Goal: Check status: Check status

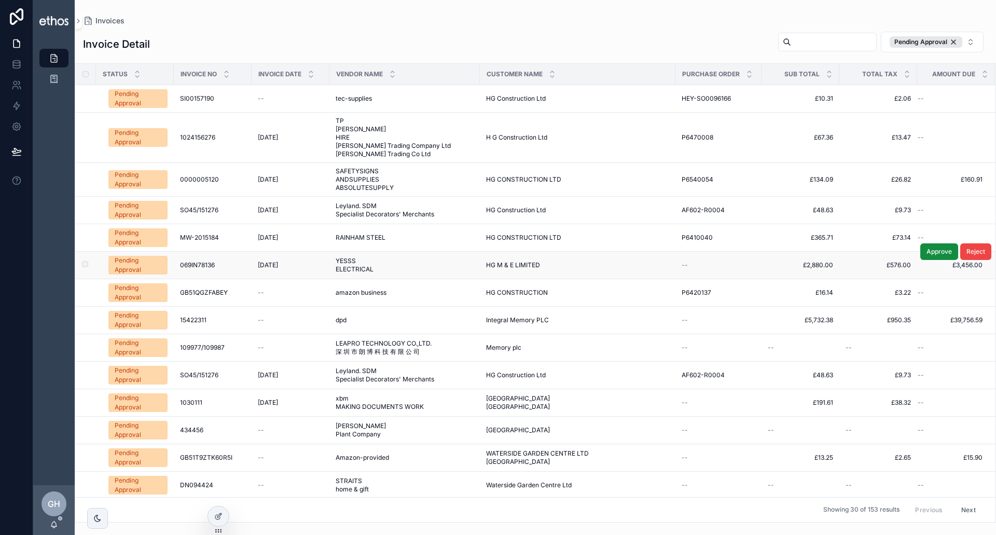
click at [138, 265] on div "Pending Approval" at bounding box center [138, 265] width 47 height 19
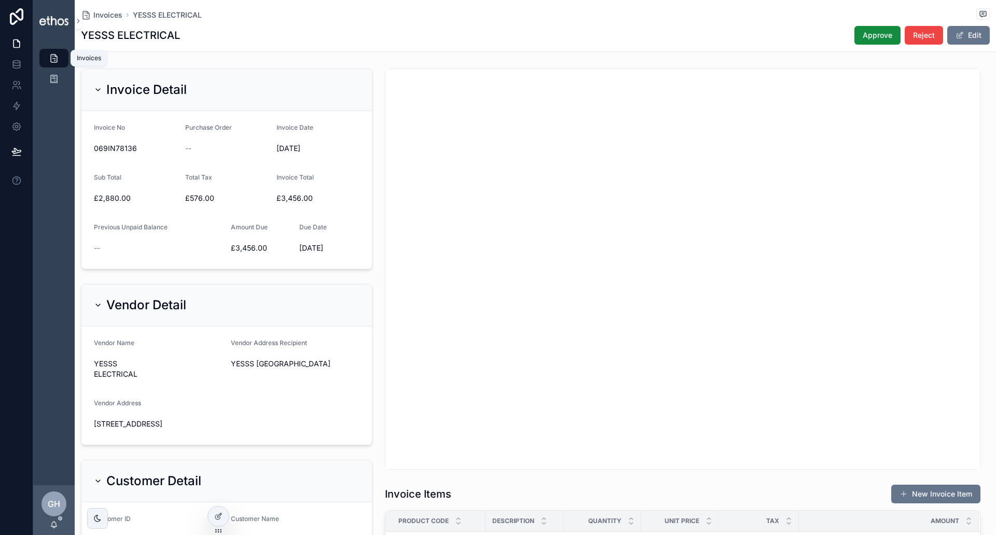
click at [56, 55] on icon "scrollable content" at bounding box center [54, 58] width 10 height 10
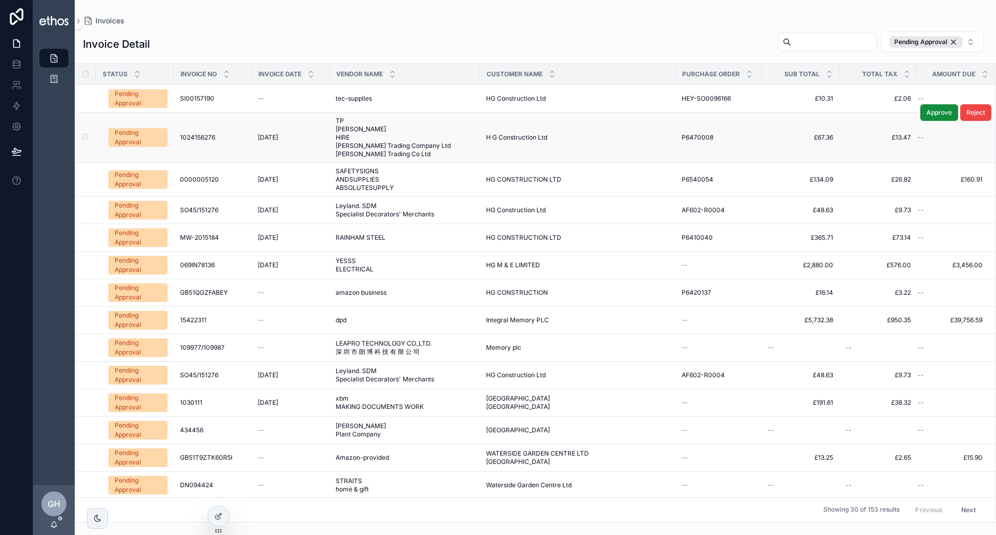
click at [139, 144] on div "Pending Approval" at bounding box center [138, 137] width 47 height 19
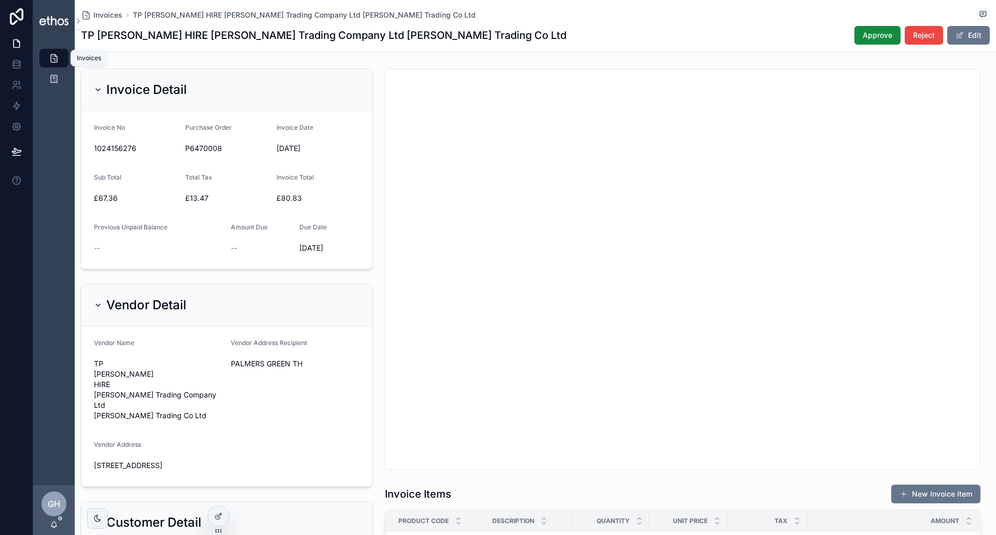
click at [52, 60] on icon "scrollable content" at bounding box center [54, 58] width 10 height 10
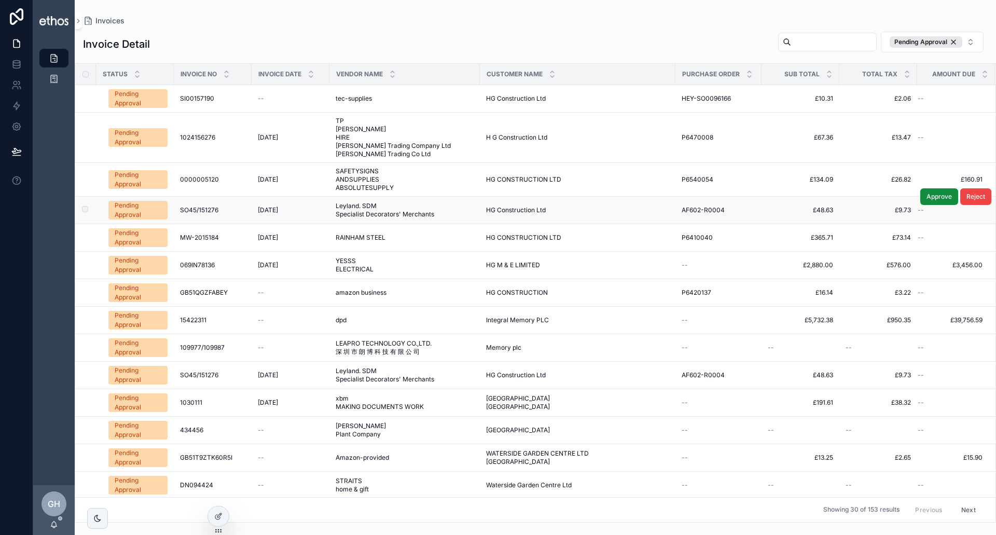
click at [145, 207] on div "Pending Approval" at bounding box center [138, 210] width 47 height 19
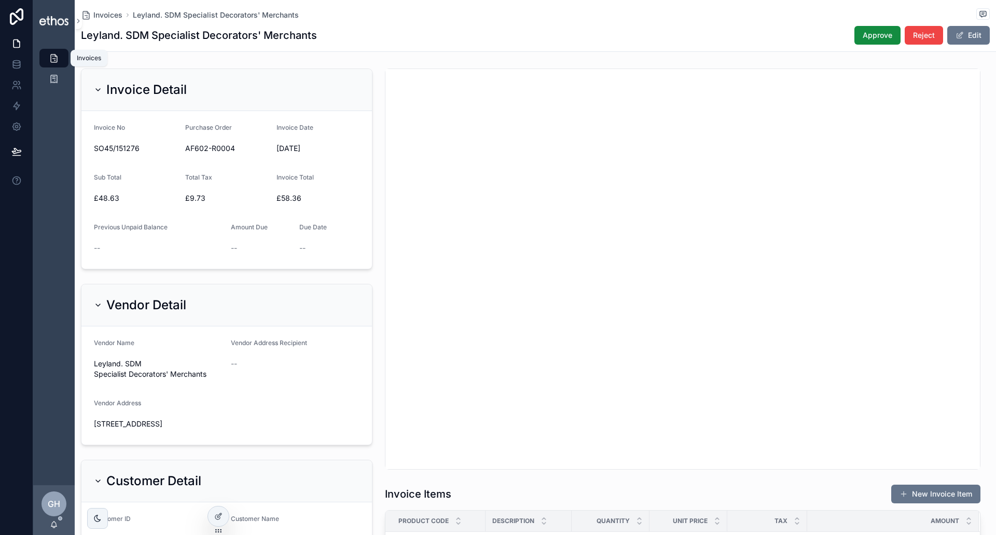
click at [57, 58] on icon "scrollable content" at bounding box center [54, 58] width 10 height 10
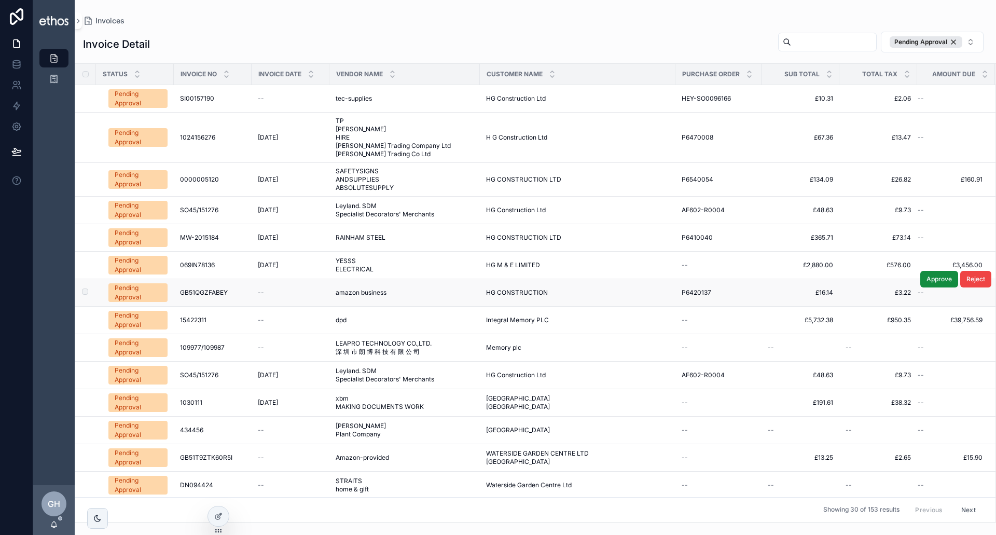
click at [143, 288] on div "Pending Approval" at bounding box center [138, 292] width 47 height 19
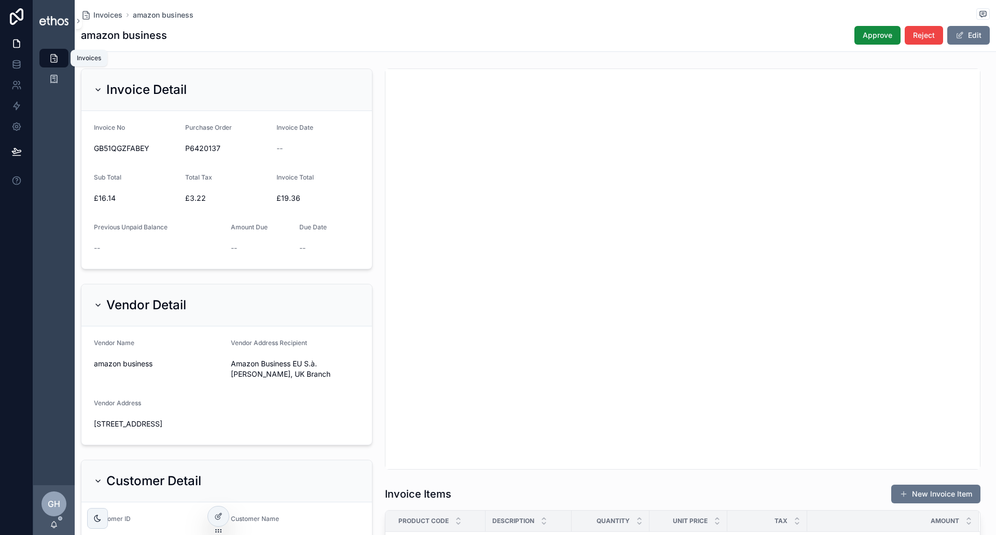
click at [53, 58] on icon "scrollable content" at bounding box center [54, 58] width 10 height 10
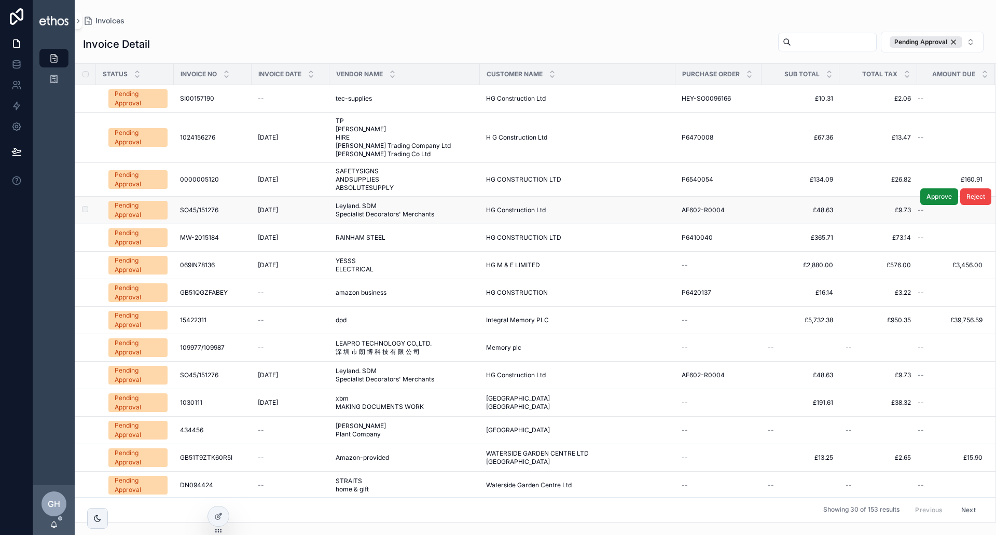
click at [144, 209] on div "Pending Approval" at bounding box center [138, 210] width 47 height 19
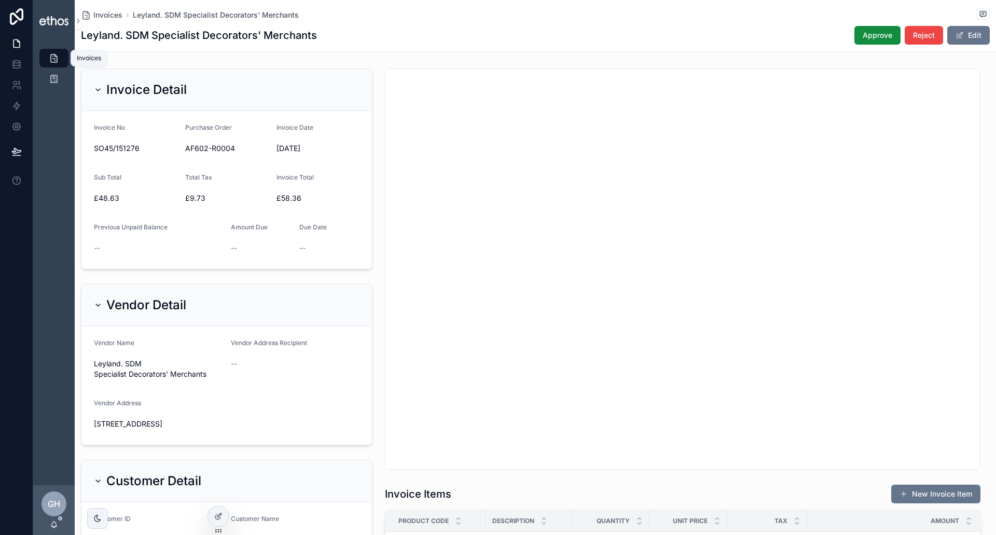
click at [52, 60] on icon "scrollable content" at bounding box center [54, 58] width 10 height 10
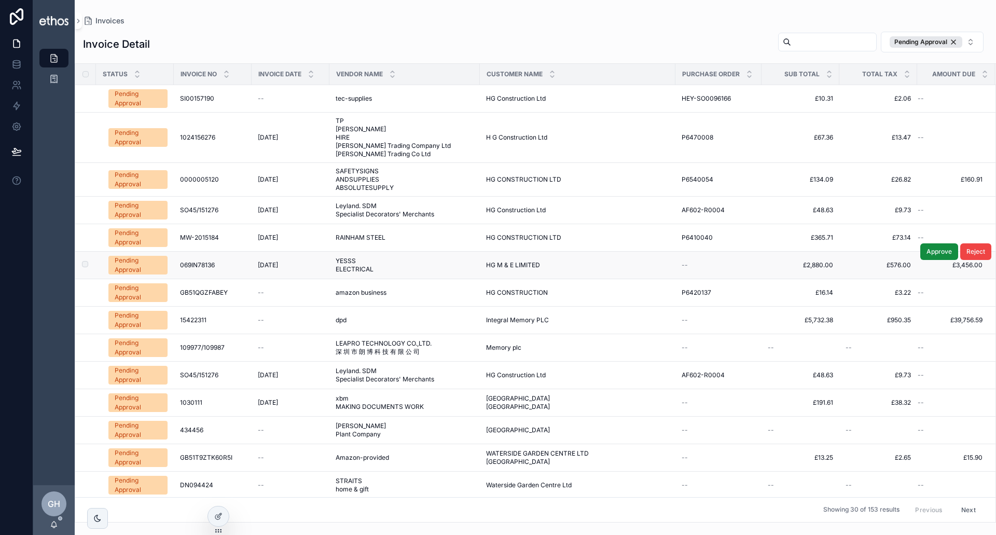
click at [136, 264] on div "Pending Approval" at bounding box center [138, 265] width 47 height 19
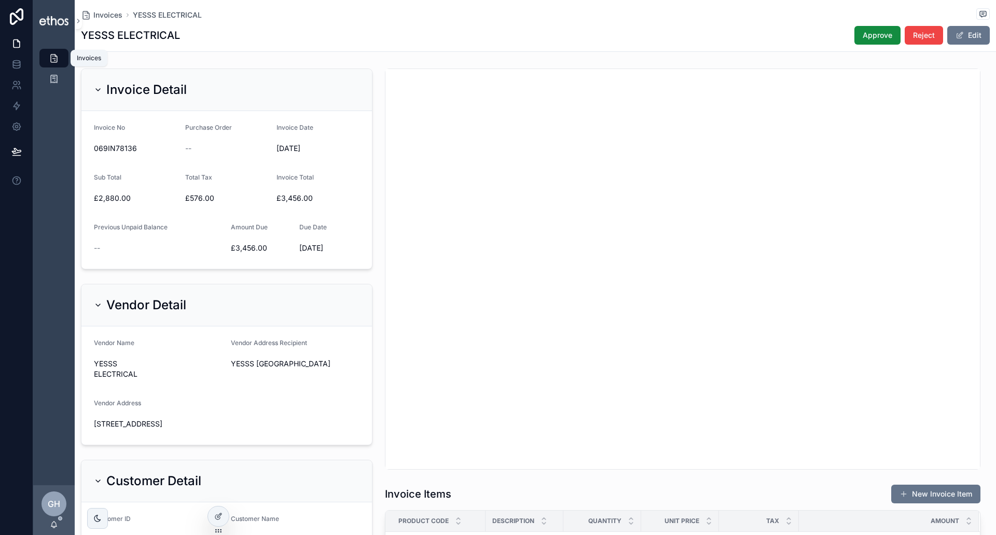
click at [59, 60] on icon "scrollable content" at bounding box center [54, 58] width 10 height 10
